Goal: Task Accomplishment & Management: Use online tool/utility

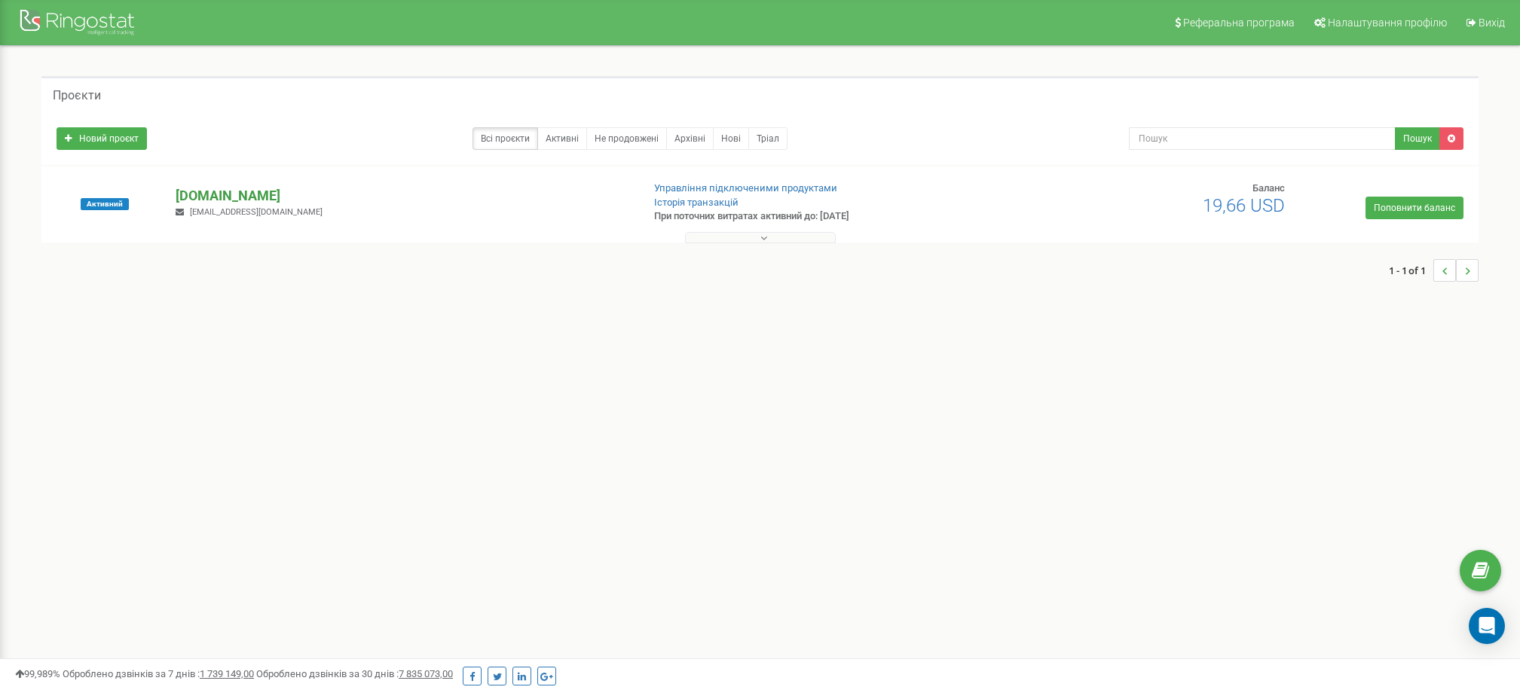
click at [311, 197] on p "[DOMAIN_NAME]" at bounding box center [403, 196] width 454 height 20
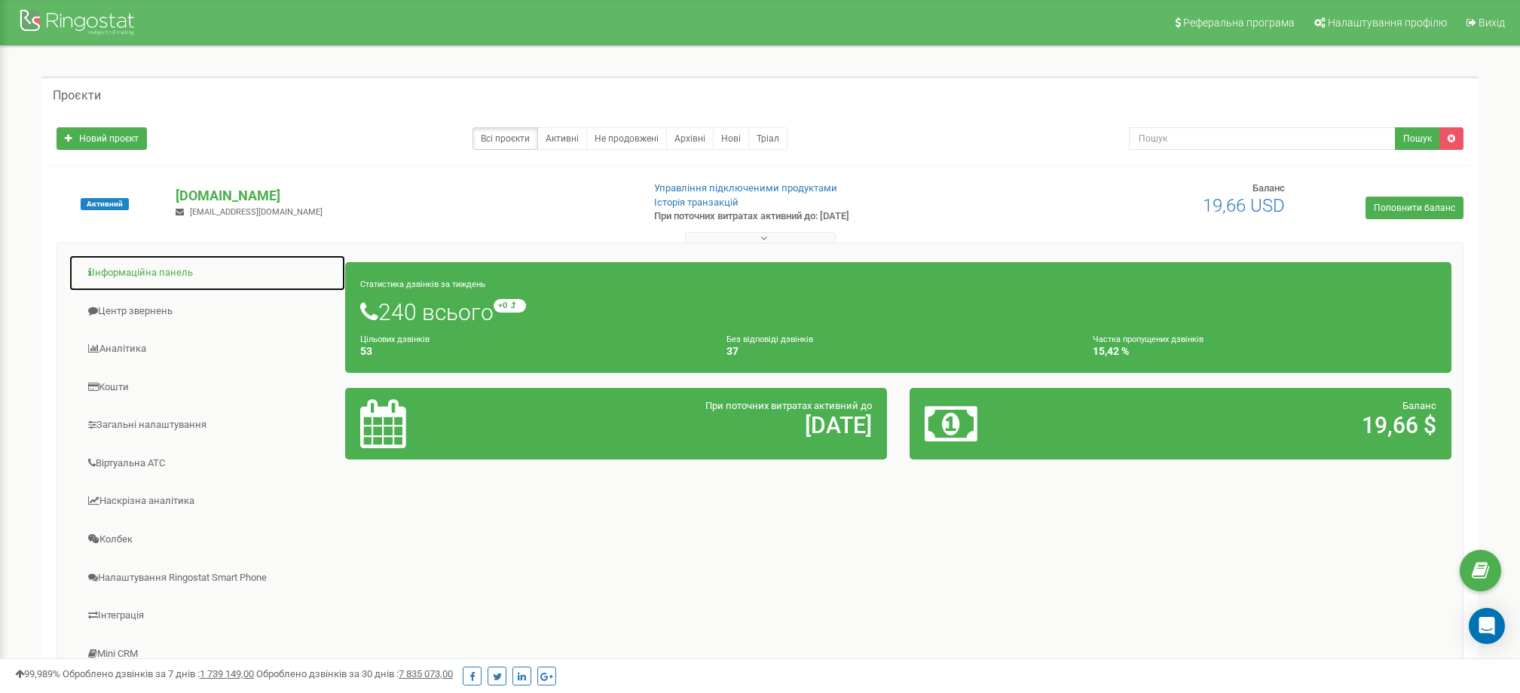
click at [187, 277] on link "Інформаційна панель" at bounding box center [207, 273] width 277 height 37
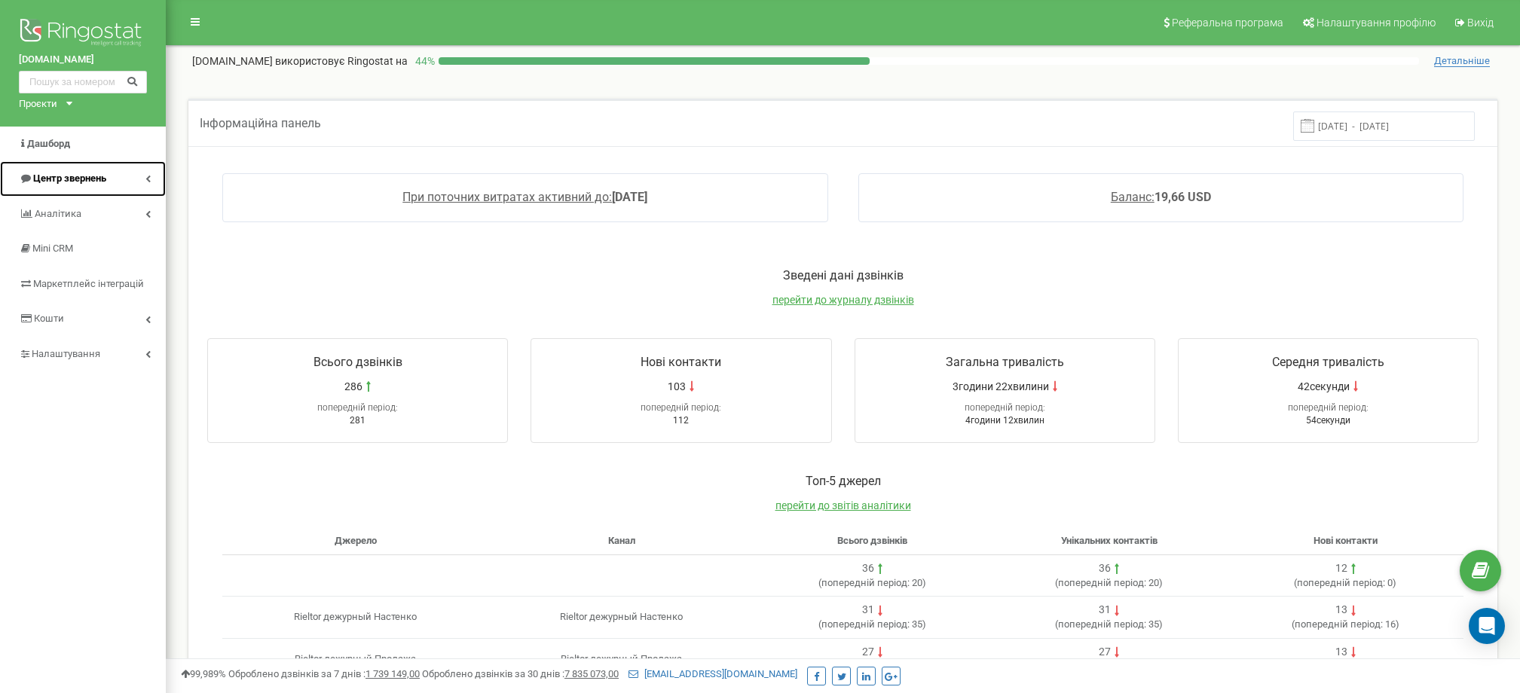
click at [127, 181] on link "Центр звернень" at bounding box center [83, 178] width 166 height 35
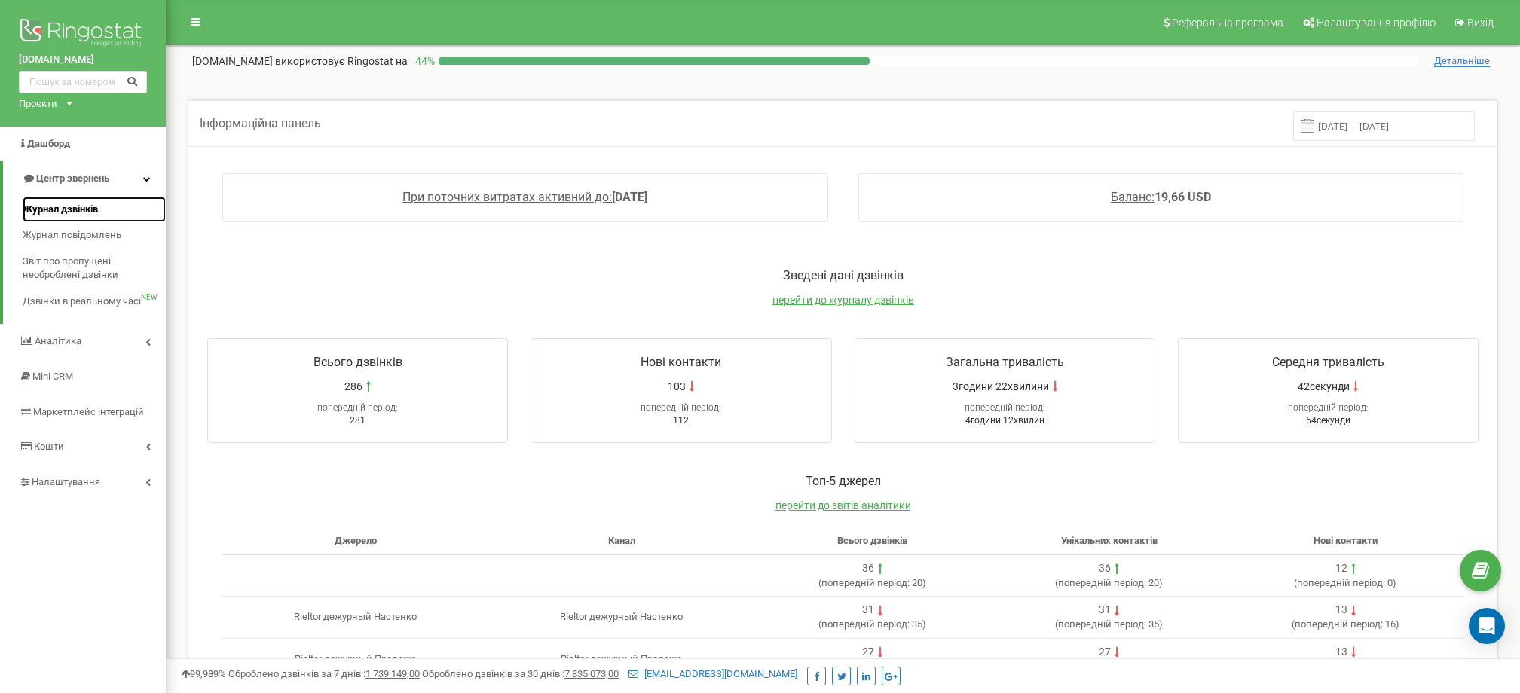
click at [78, 212] on span "Журнал дзвінків" at bounding box center [60, 210] width 75 height 14
